Goal: Transaction & Acquisition: Book appointment/travel/reservation

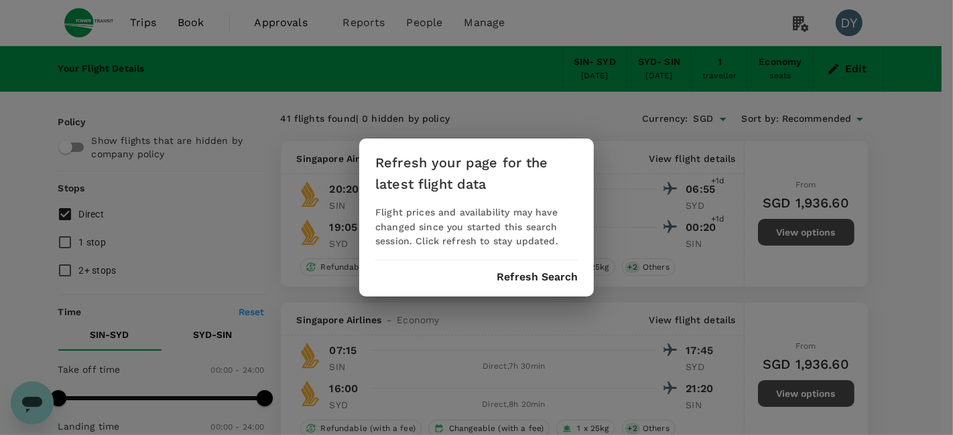
click at [539, 273] on button "Refresh Search" at bounding box center [536, 277] width 81 height 12
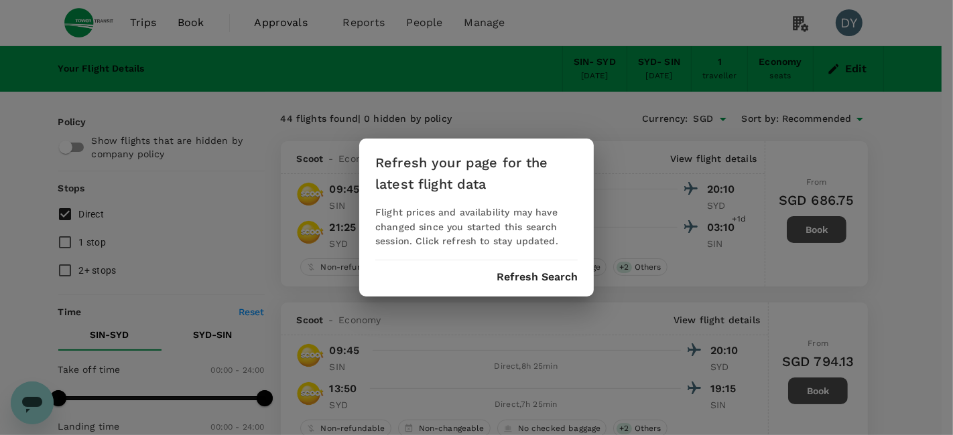
click at [548, 269] on div "Refresh your page for the latest flight data Flight prices and availability may…" at bounding box center [476, 218] width 234 height 159
click at [529, 275] on button "Refresh Search" at bounding box center [536, 277] width 81 height 12
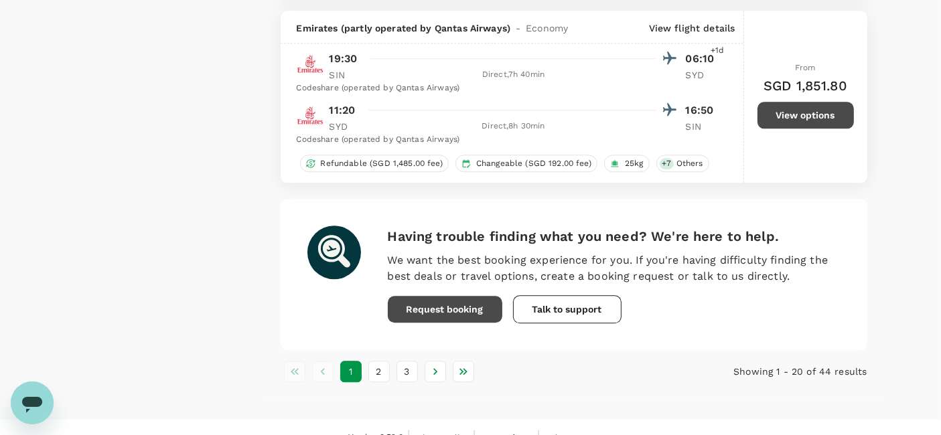
scroll to position [3319, 0]
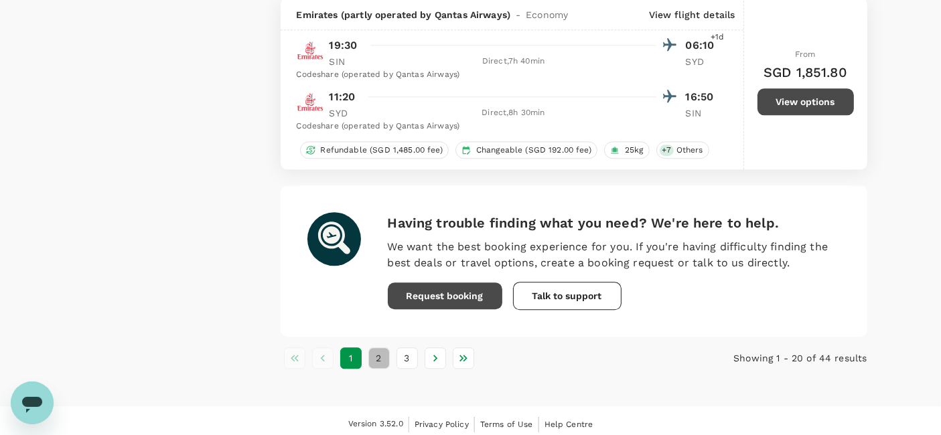
click at [385, 355] on button "2" at bounding box center [378, 358] width 21 height 21
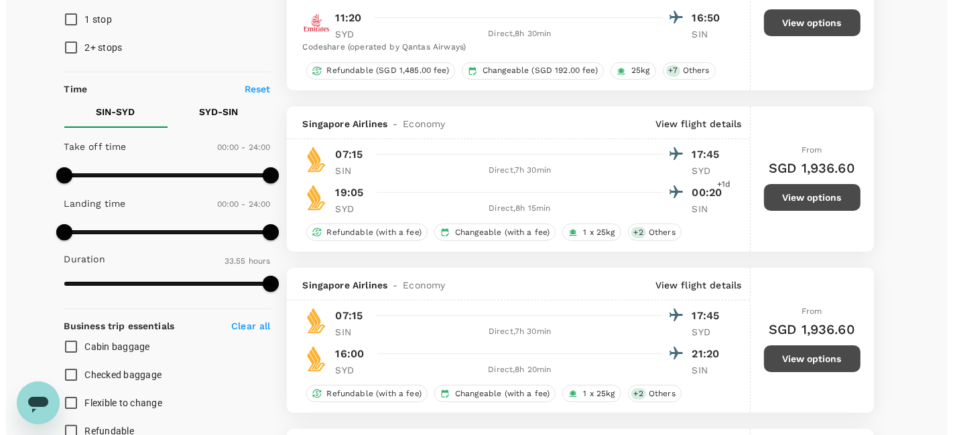
scroll to position [297, 0]
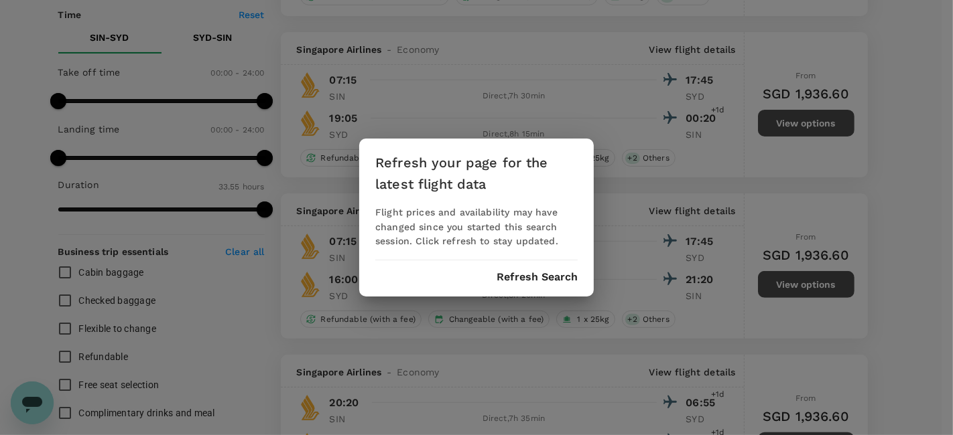
click at [901, 246] on div "Refresh your page for the latest flight data Flight prices and availability may…" at bounding box center [476, 217] width 953 height 435
click at [506, 275] on button "Refresh Search" at bounding box center [536, 277] width 81 height 12
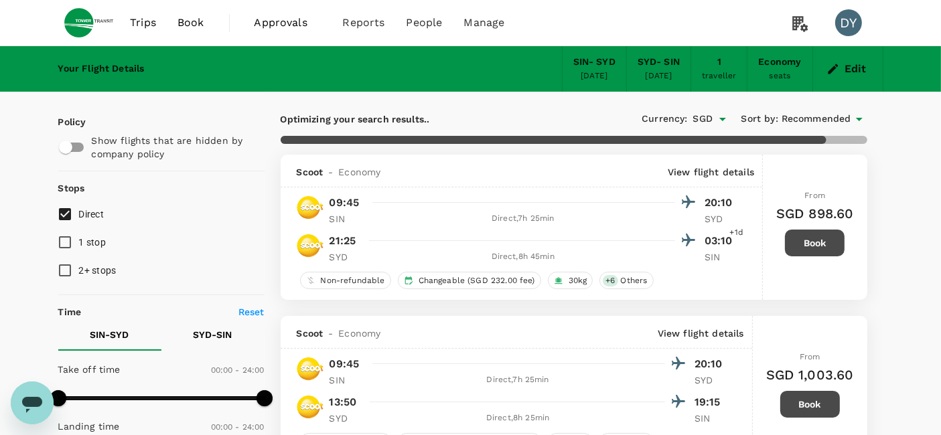
type input "2035"
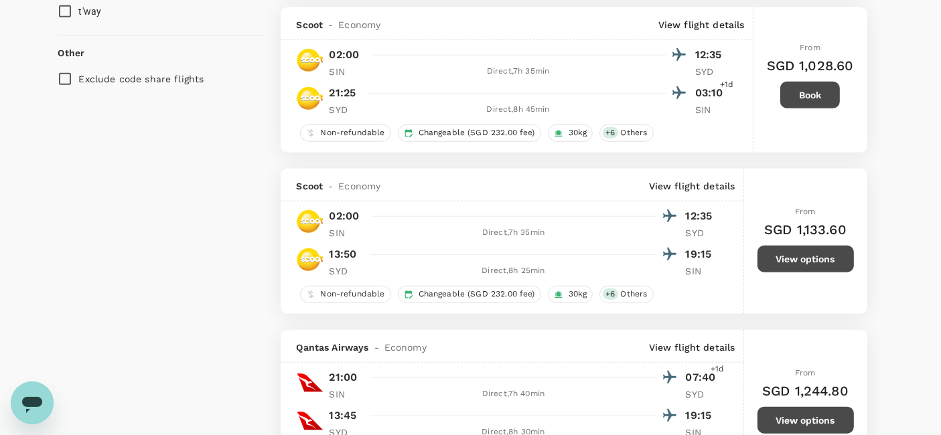
scroll to position [1488, 0]
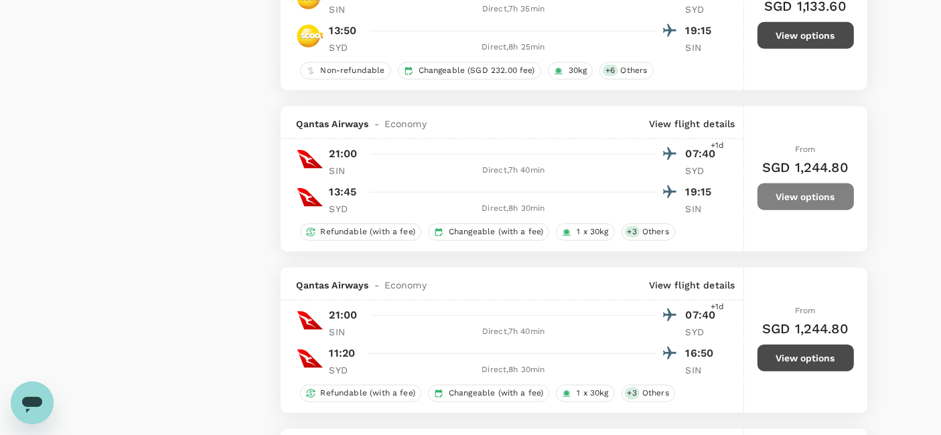
click at [823, 194] on button "View options" at bounding box center [806, 197] width 96 height 27
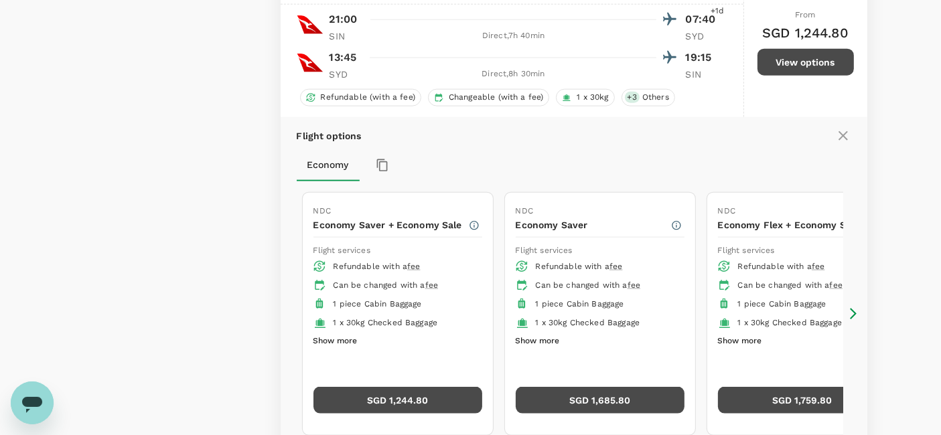
scroll to position [1592, 0]
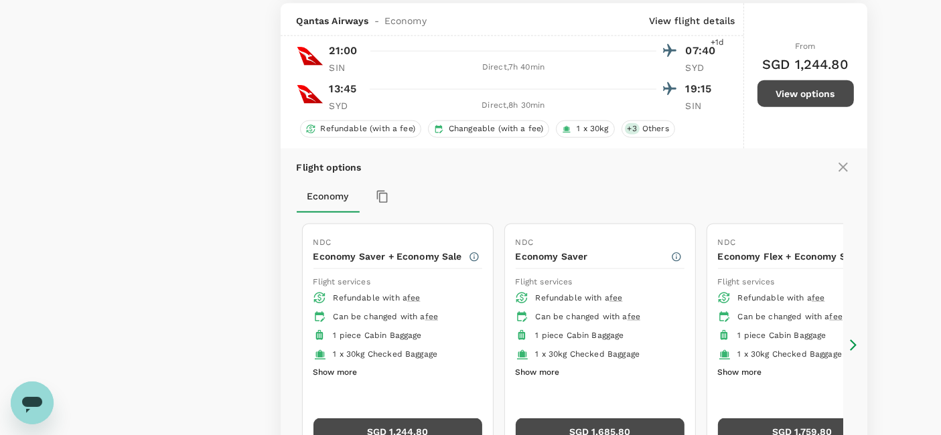
click at [800, 94] on button "View options" at bounding box center [806, 93] width 96 height 27
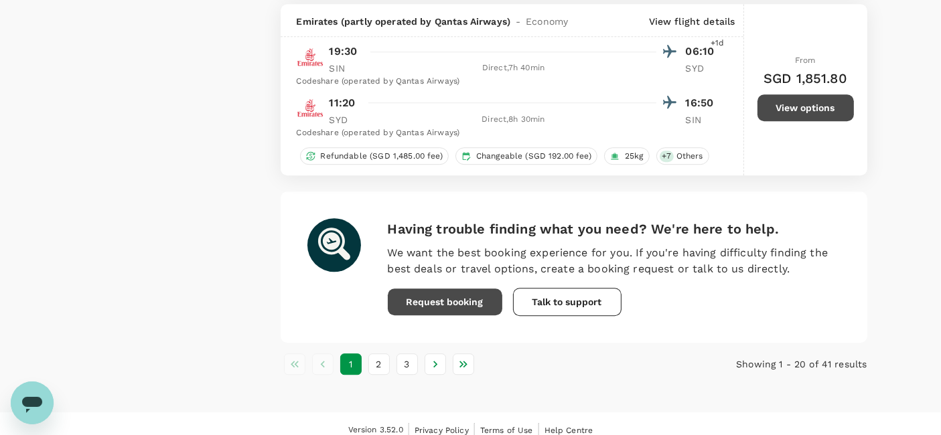
scroll to position [3691, 0]
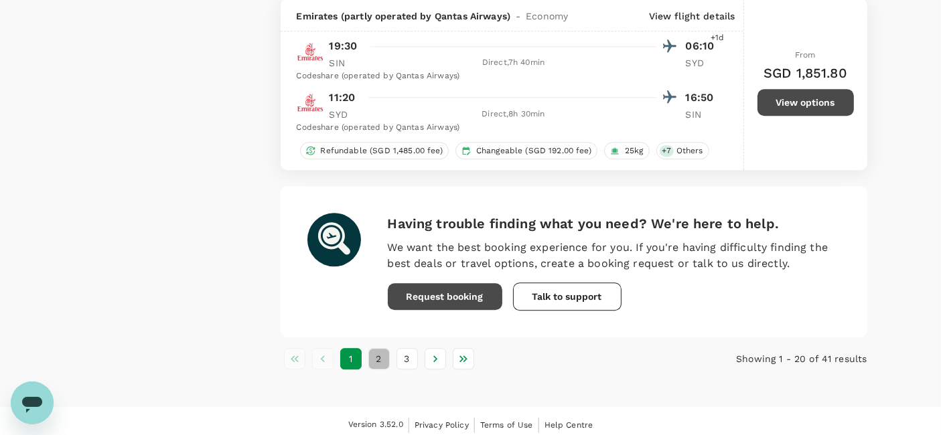
click at [374, 353] on button "2" at bounding box center [378, 358] width 21 height 21
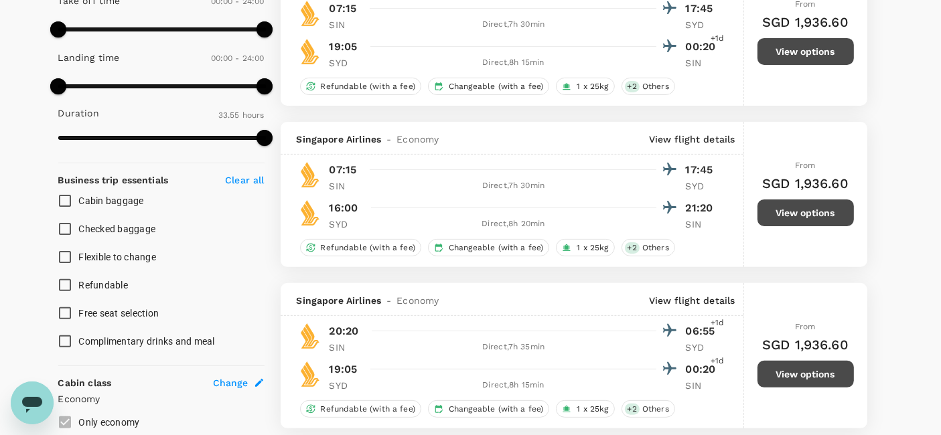
scroll to position [520, 0]
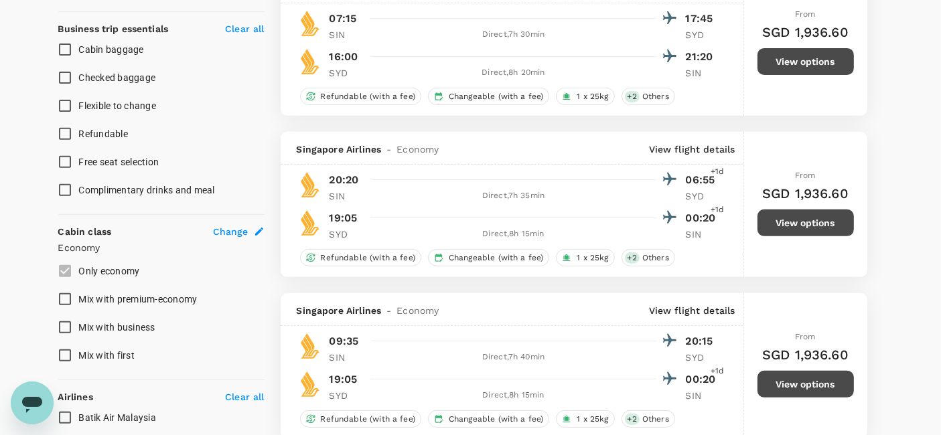
click at [831, 217] on button "View options" at bounding box center [806, 223] width 96 height 27
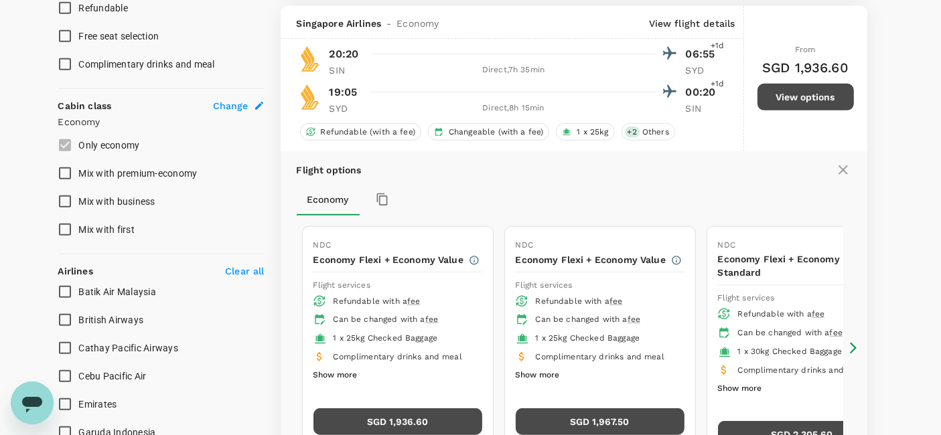
scroll to position [651, 0]
